Goal: Task Accomplishment & Management: Manage account settings

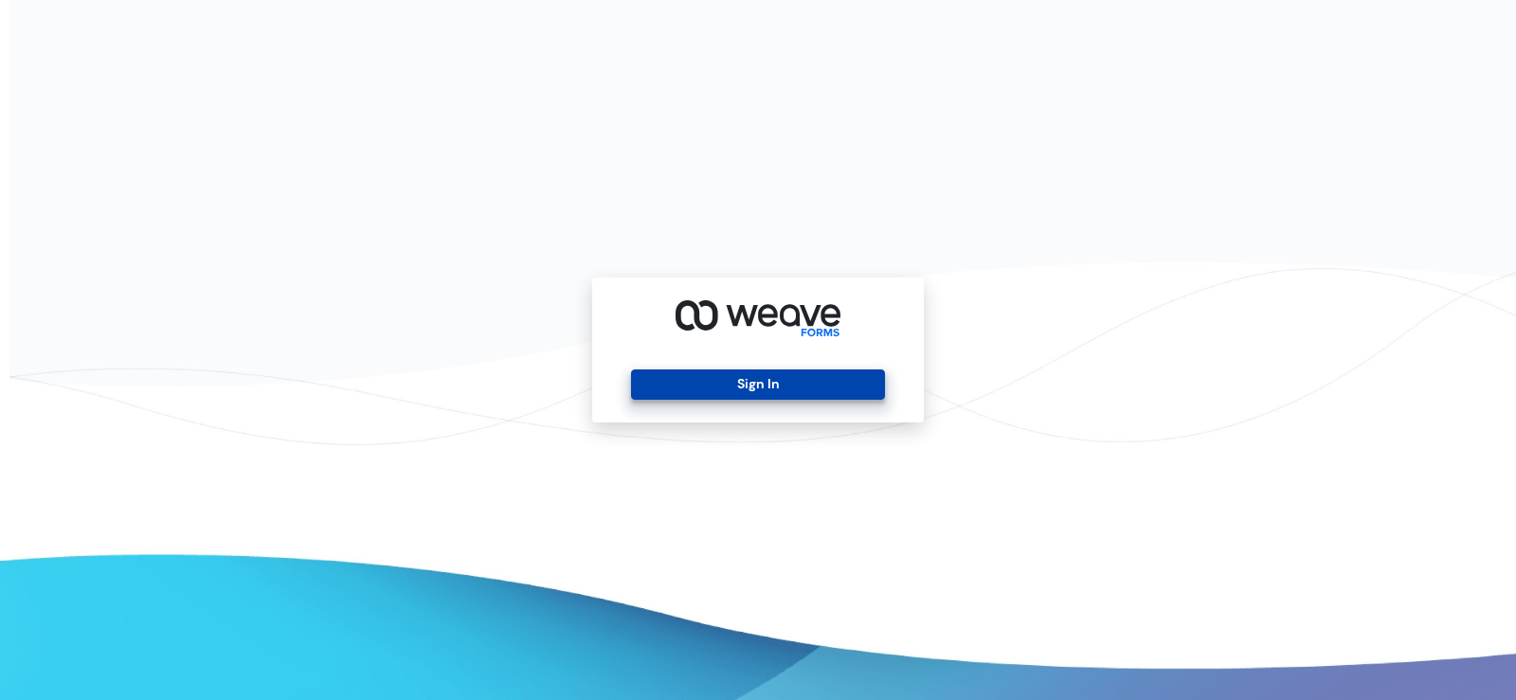
click at [760, 382] on button "Sign In" at bounding box center [757, 385] width 253 height 30
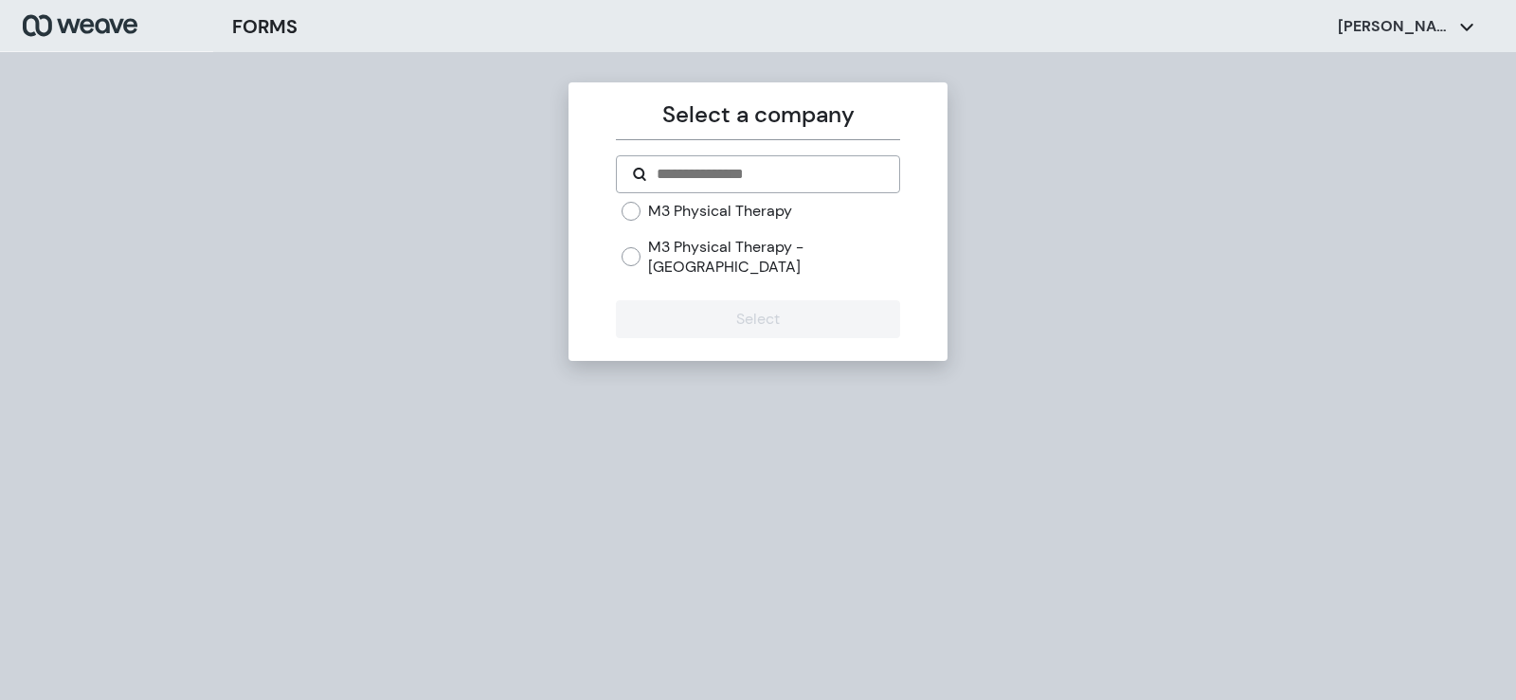
click at [711, 205] on label "M3 Physical Therapy" at bounding box center [720, 211] width 144 height 21
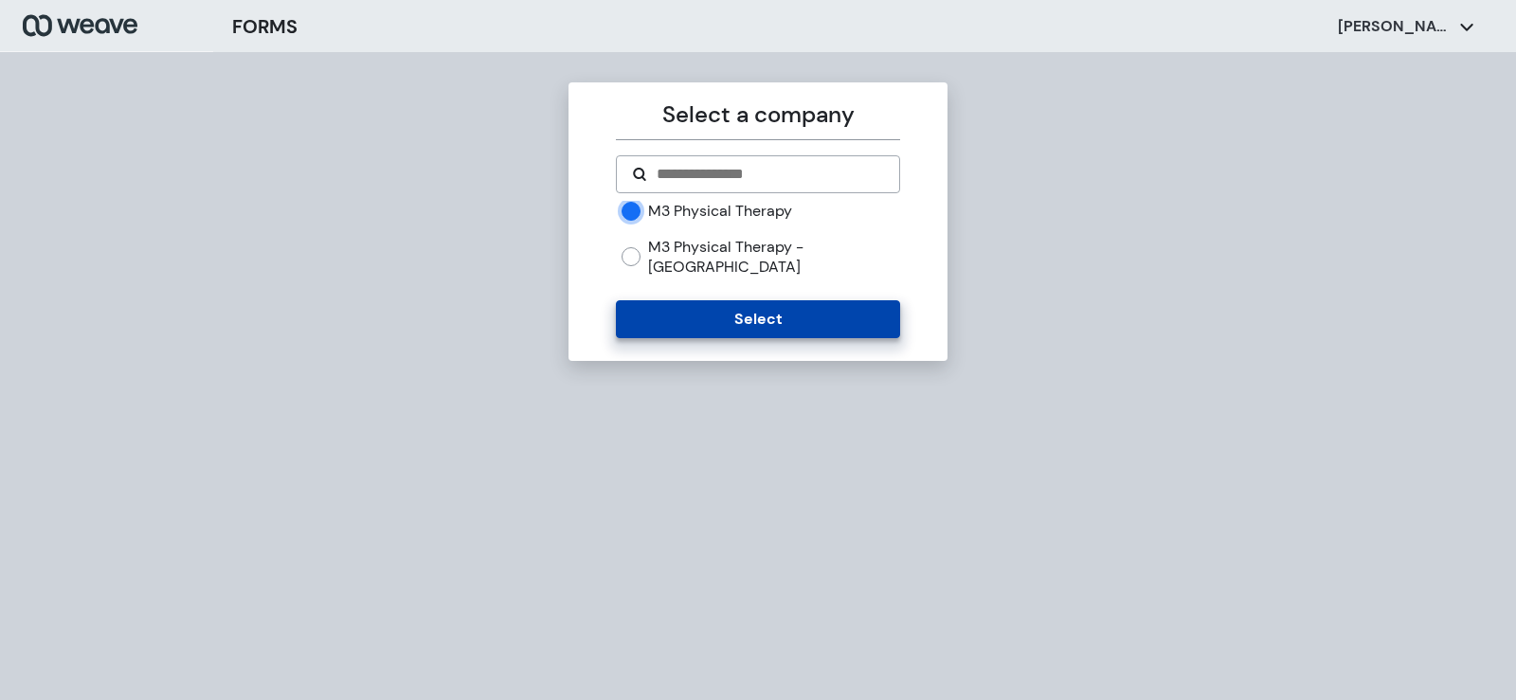
click at [742, 306] on button "Select" at bounding box center [757, 319] width 283 height 38
